Goal: Connect with others: Connect with others

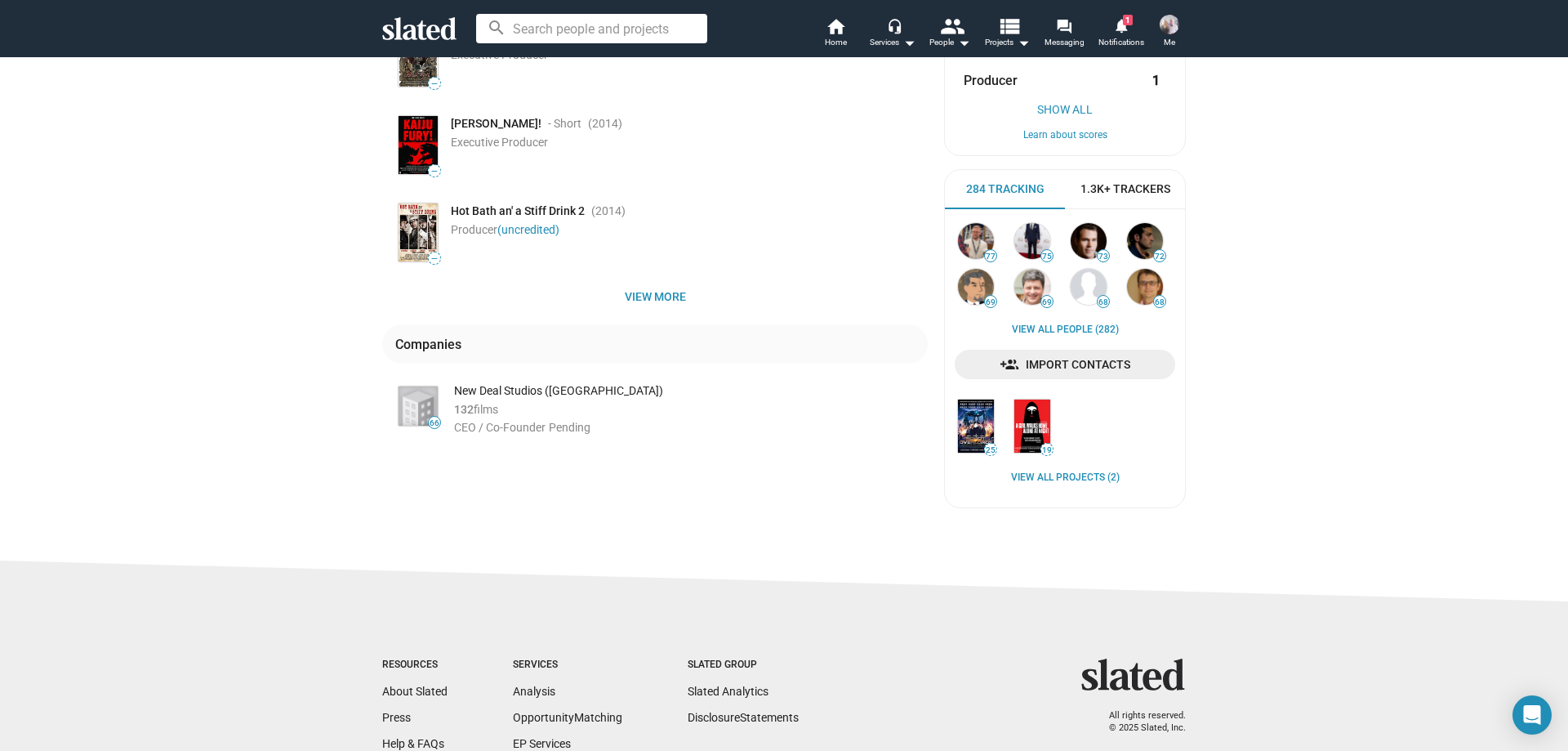
scroll to position [327, 0]
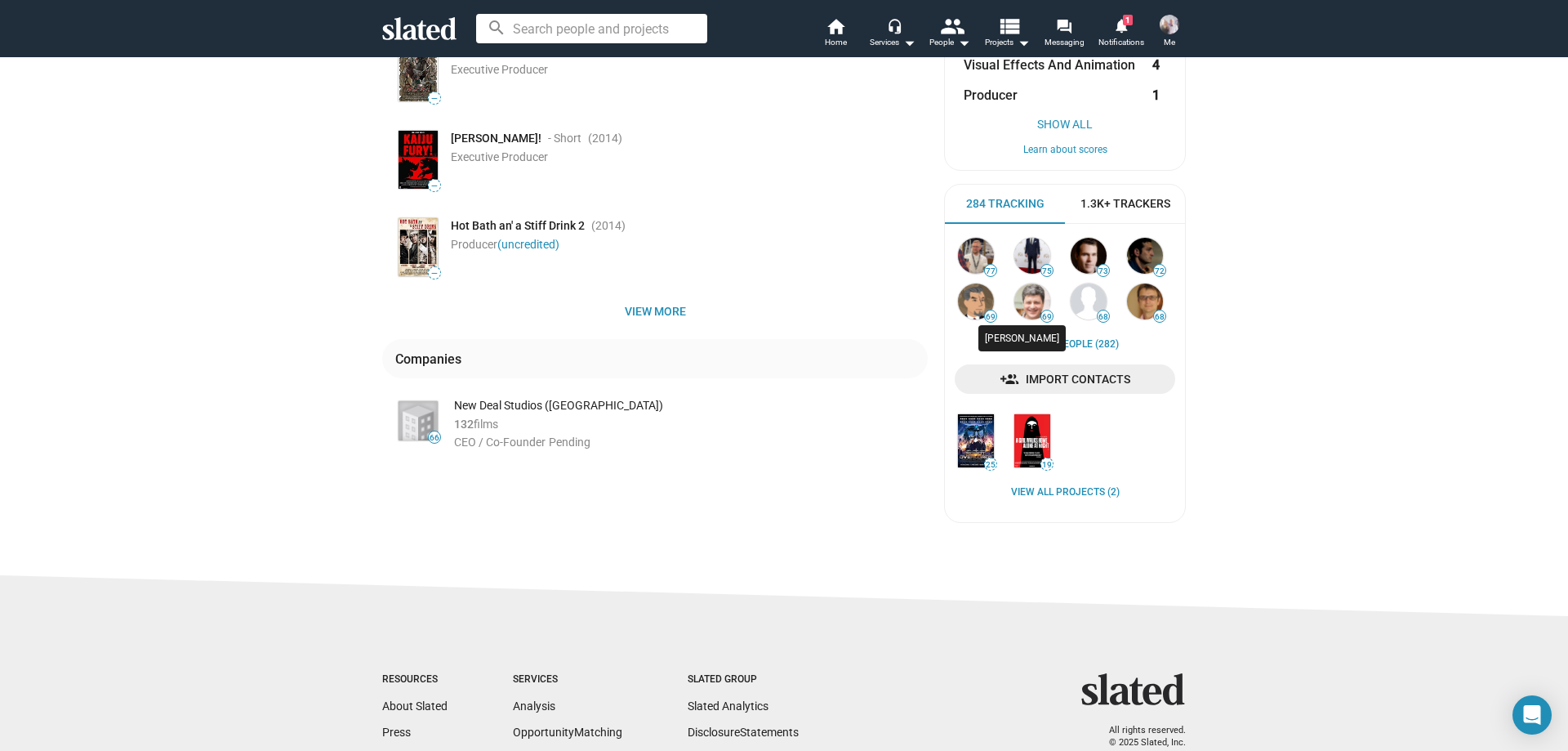
click at [1065, 341] on div "Anthony Bregman" at bounding box center [1022, 338] width 88 height 26
click at [1077, 342] on mat-tooltip-component "Anthony Bregman" at bounding box center [1025, 338] width 105 height 33
drag, startPoint x: 842, startPoint y: 349, endPoint x: 887, endPoint y: 346, distance: 45.1
click at [847, 349] on div "Companies" at bounding box center [655, 359] width 546 height 39
click at [1064, 349] on link "View all People (282)" at bounding box center [1065, 345] width 107 height 13
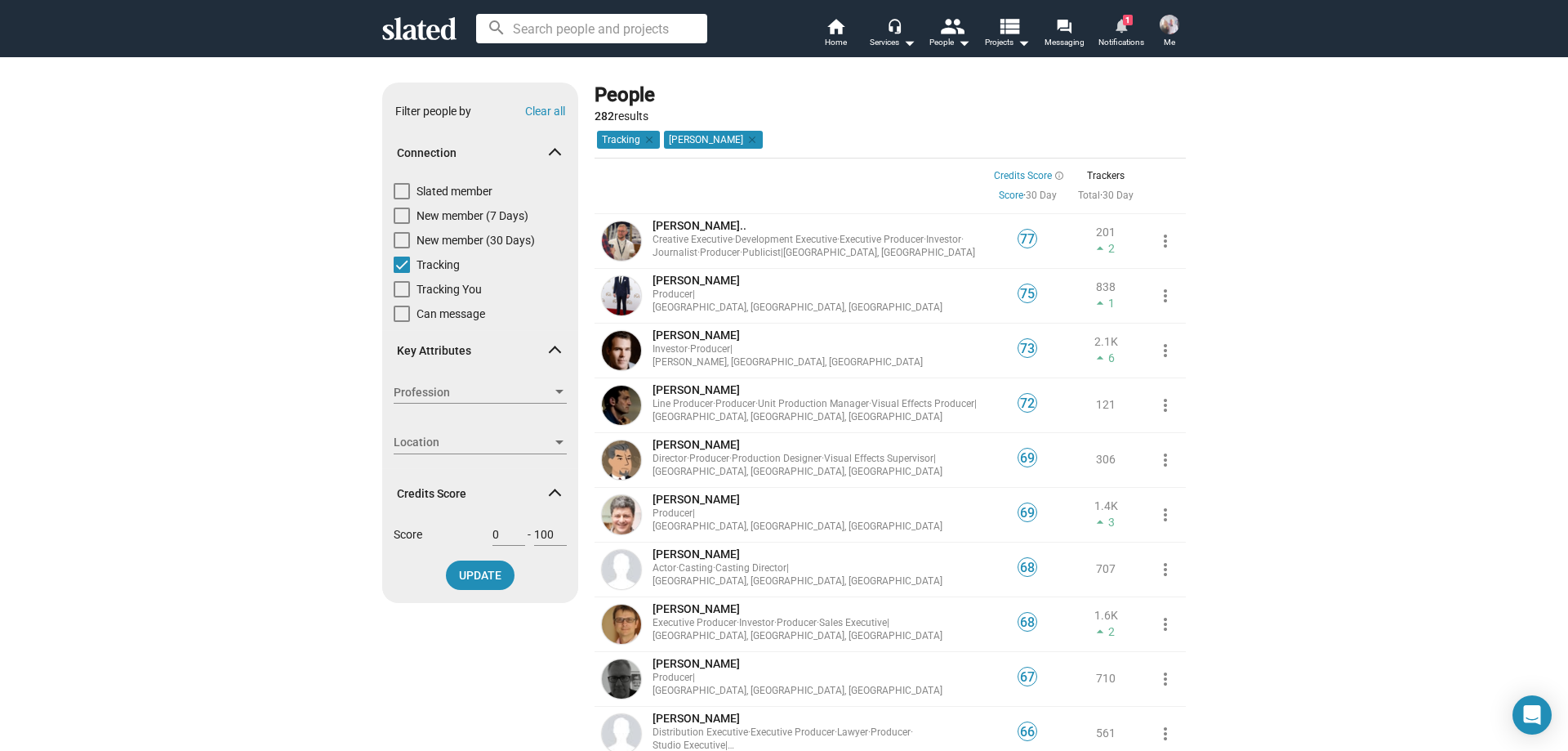
click at [1120, 21] on mat-icon "notifications" at bounding box center [1121, 24] width 15 height 15
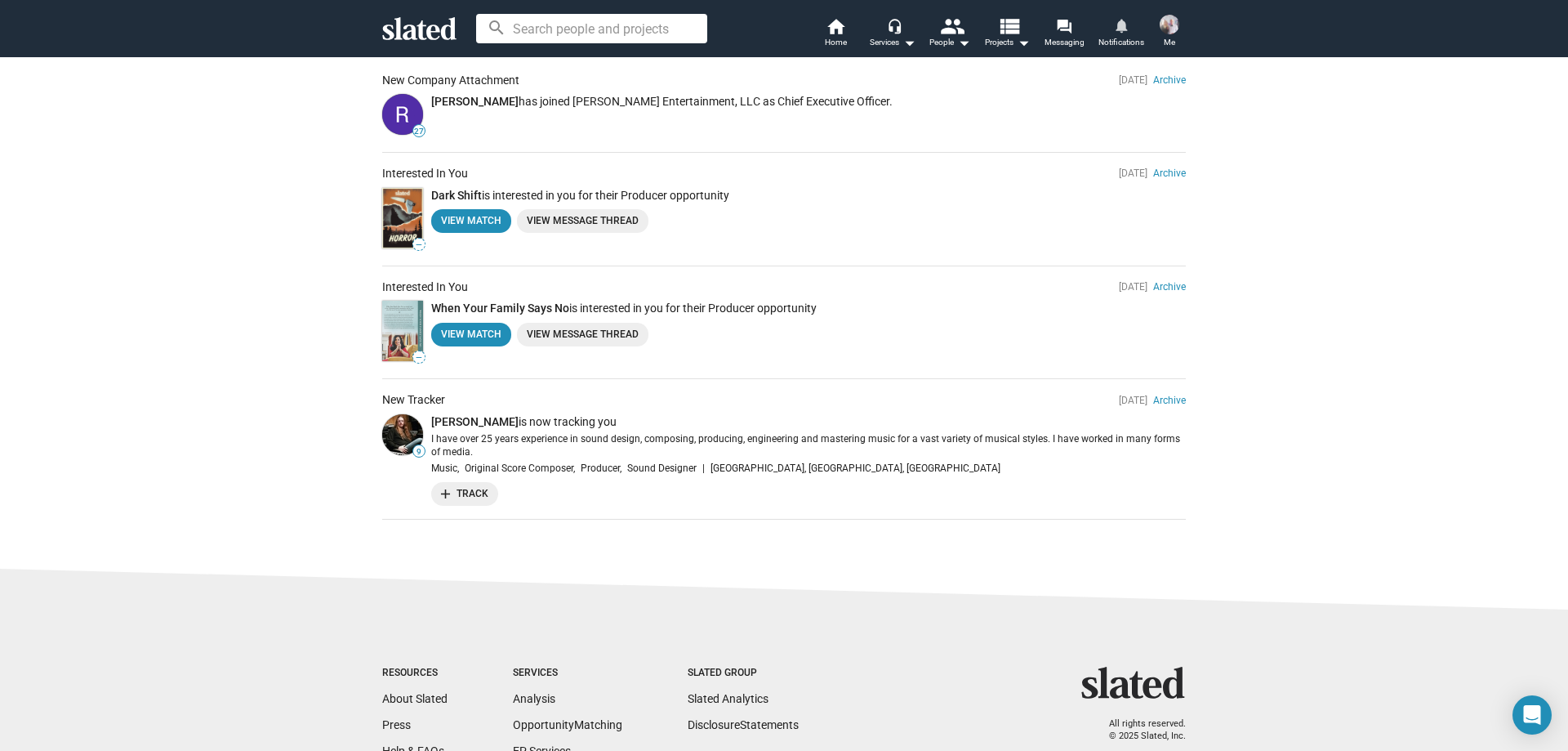
scroll to position [101, 0]
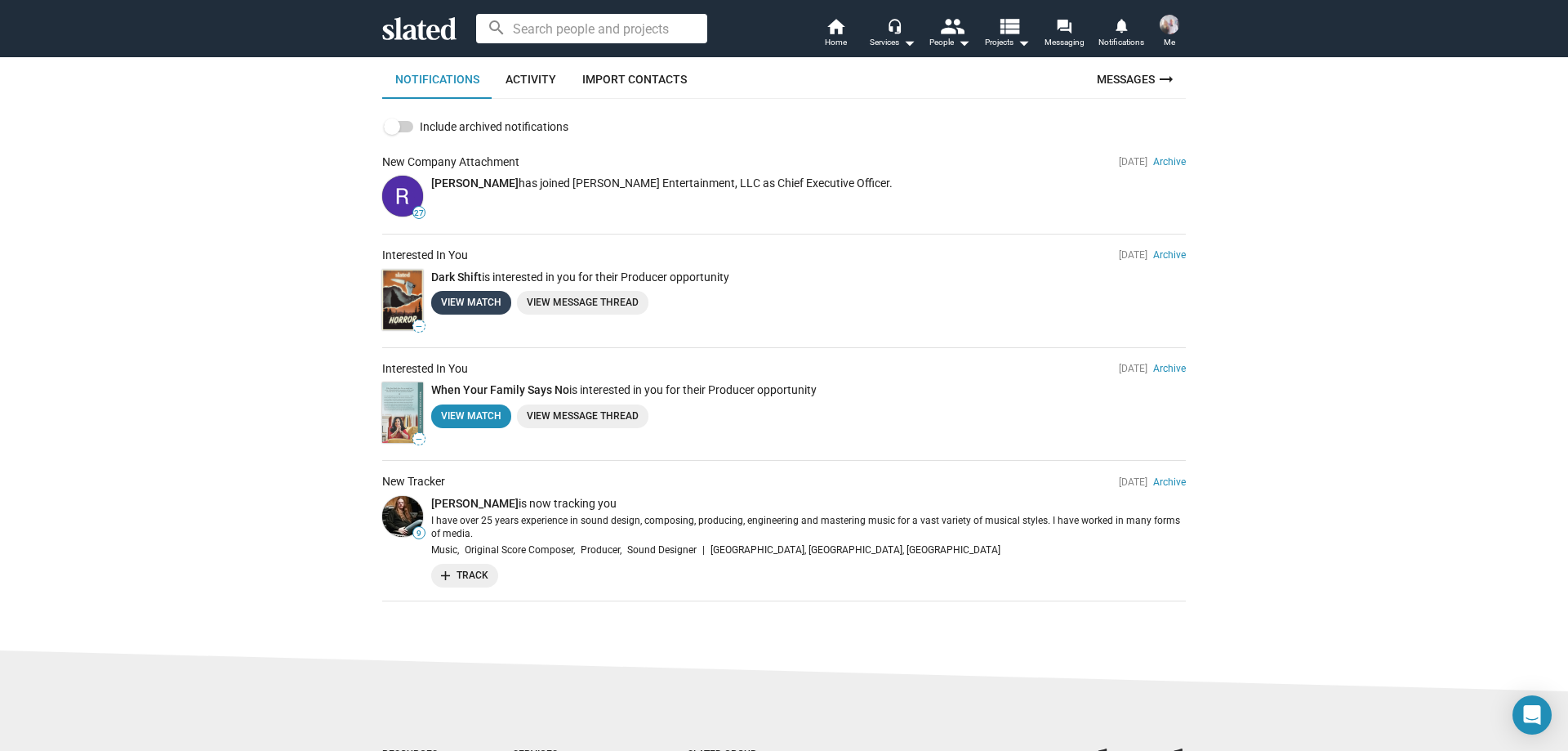
click at [467, 291] on link "View Match" at bounding box center [471, 303] width 80 height 24
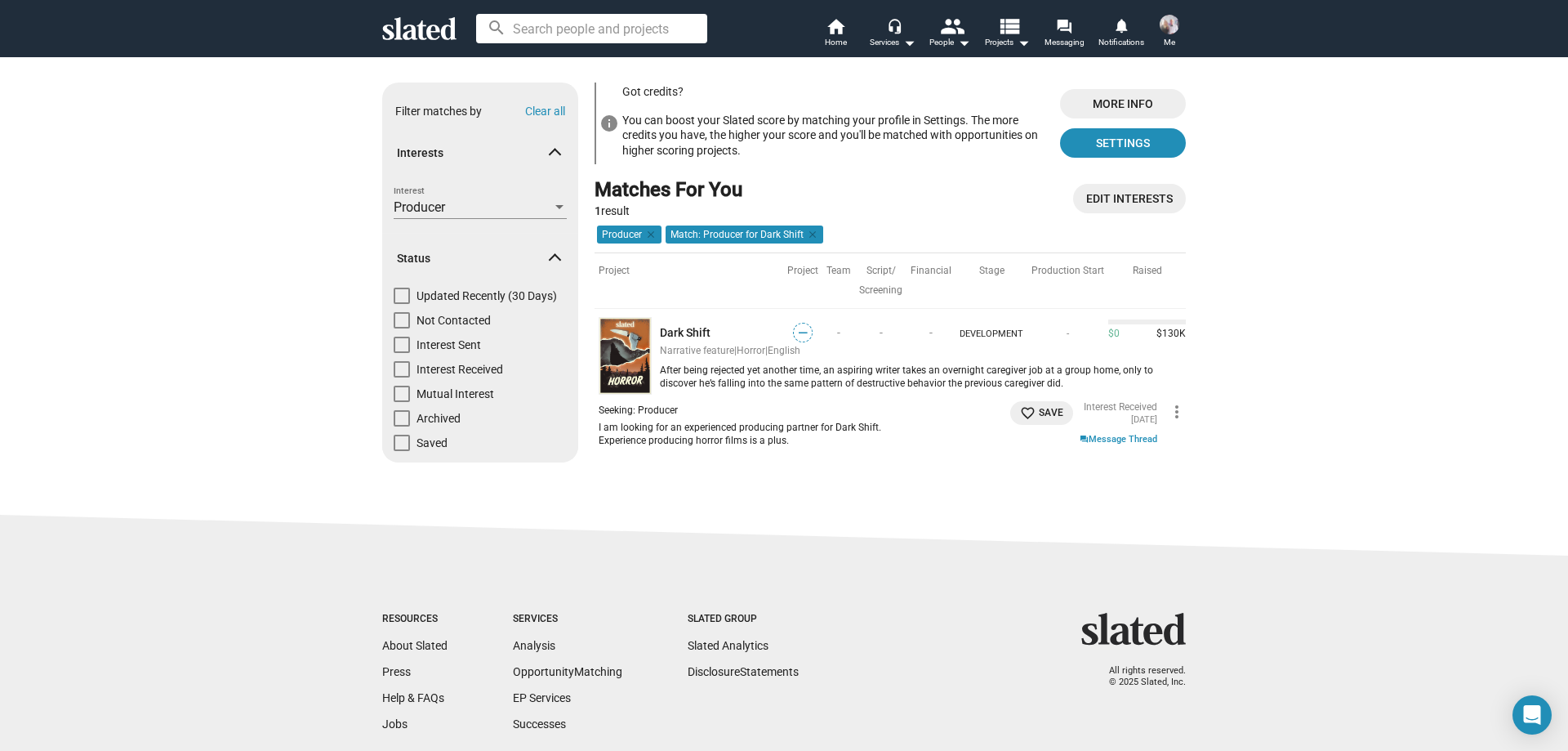
click at [878, 271] on th "Script/ Screening" at bounding box center [881, 280] width 52 height 56
drag, startPoint x: 802, startPoint y: 268, endPoint x: 820, endPoint y: 276, distance: 19.7
click at [801, 268] on th "Project" at bounding box center [803, 280] width 39 height 56
